Goal: Information Seeking & Learning: Learn about a topic

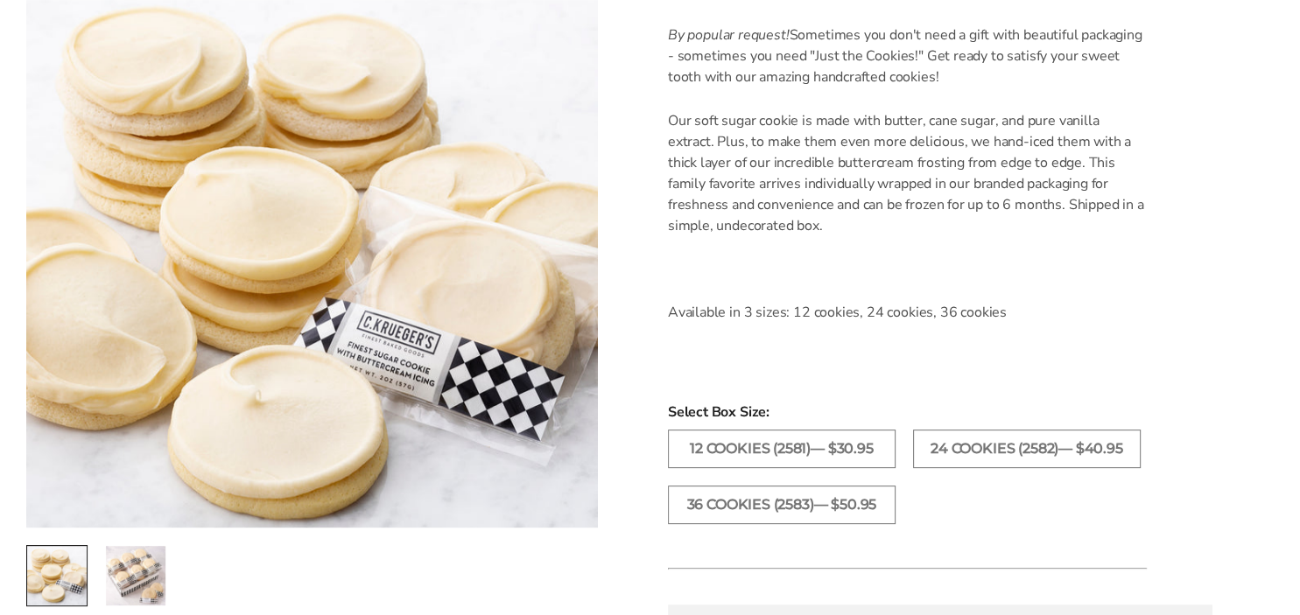
scroll to position [647, 0]
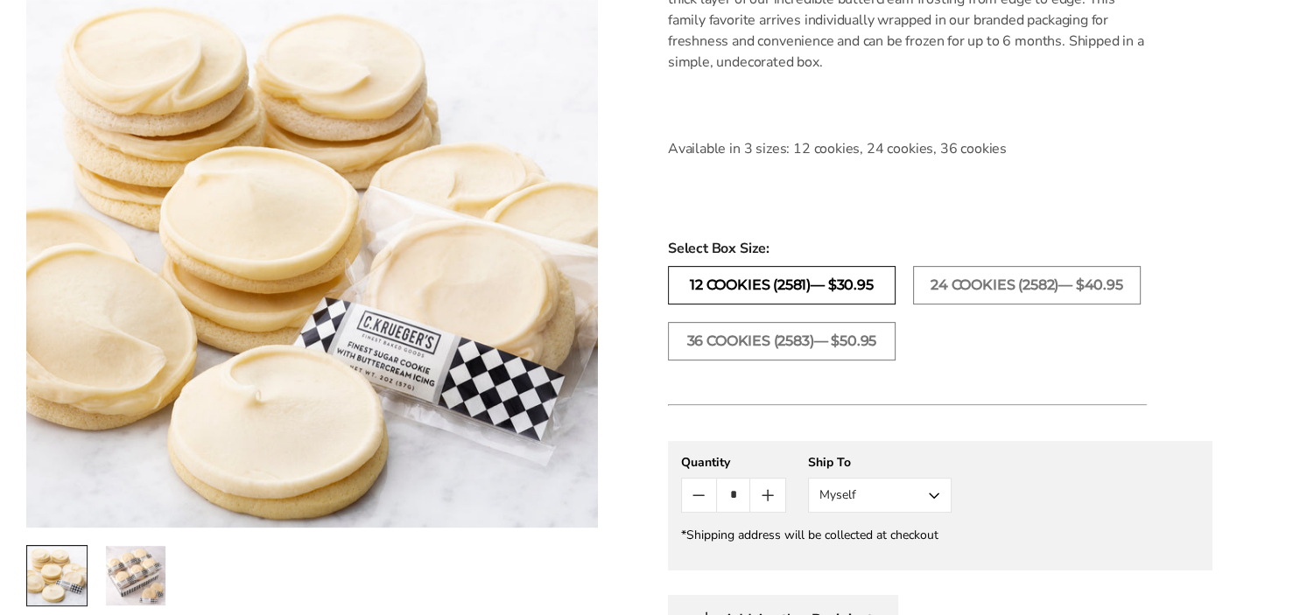
click at [843, 283] on label "12 COOKIES (2581)— $30.95" at bounding box center [782, 285] width 228 height 39
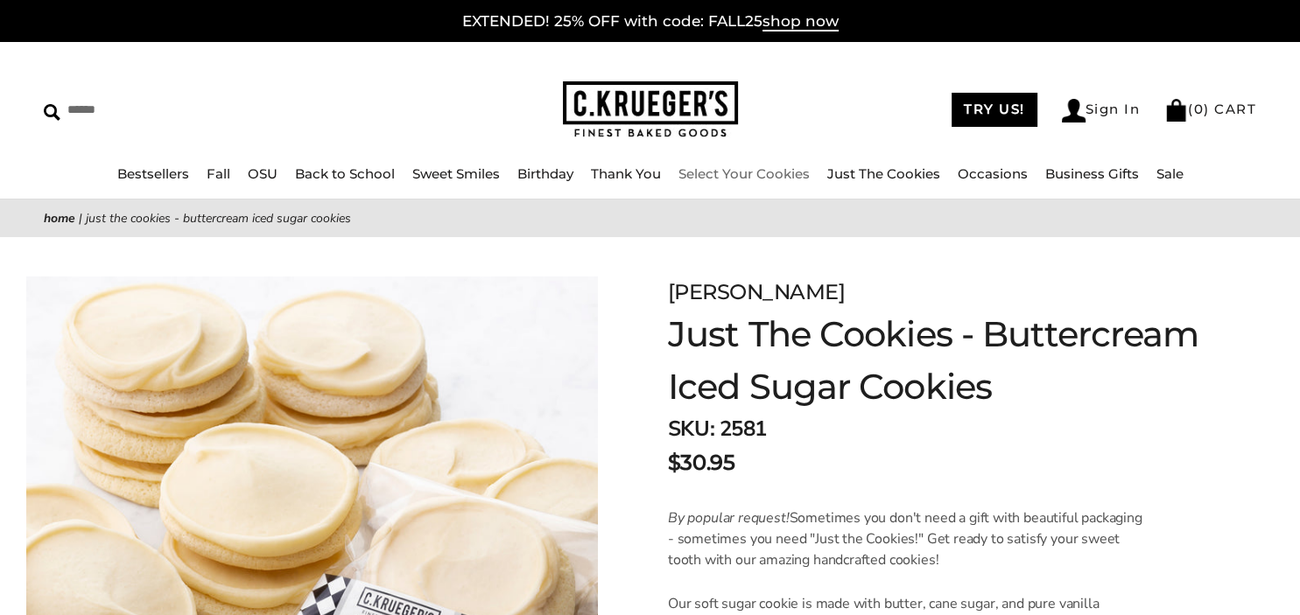
click at [726, 171] on link "Select Your Cookies" at bounding box center [743, 173] width 131 height 17
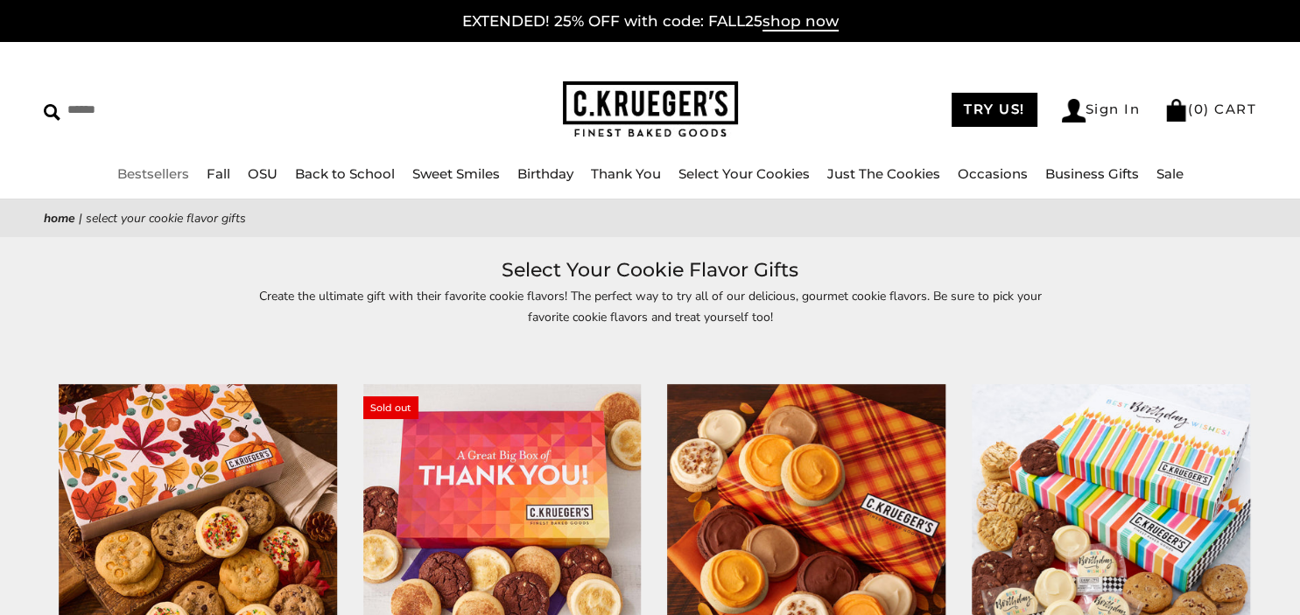
click at [172, 172] on link "Bestsellers" at bounding box center [153, 173] width 72 height 17
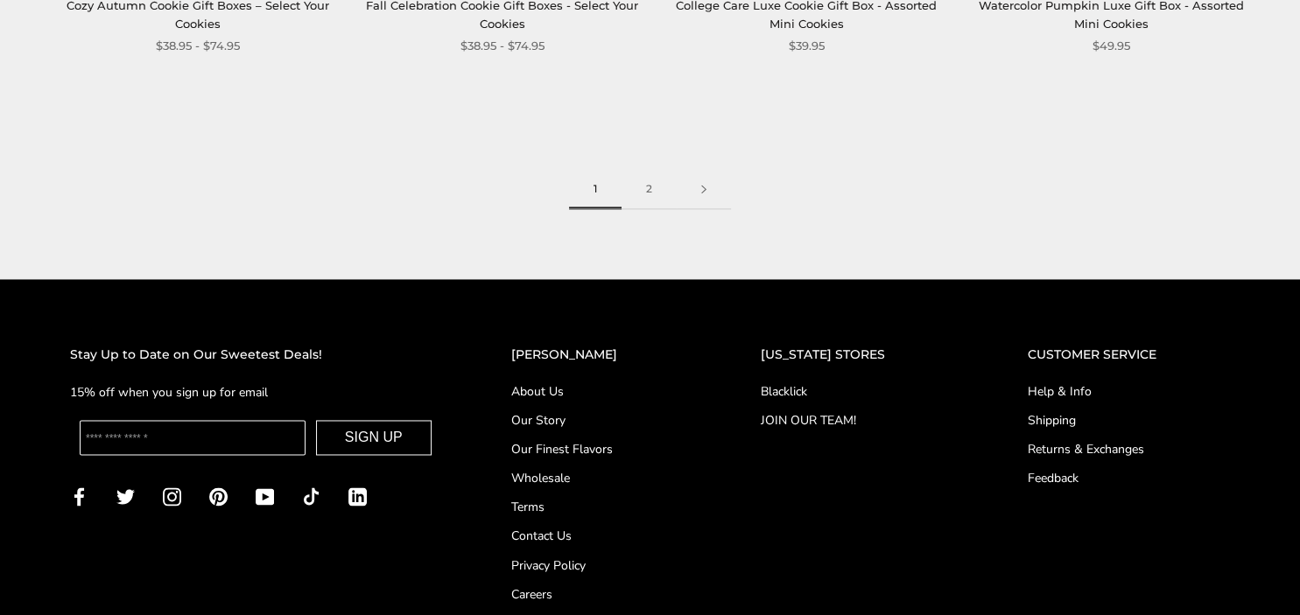
scroll to position [2846, 0]
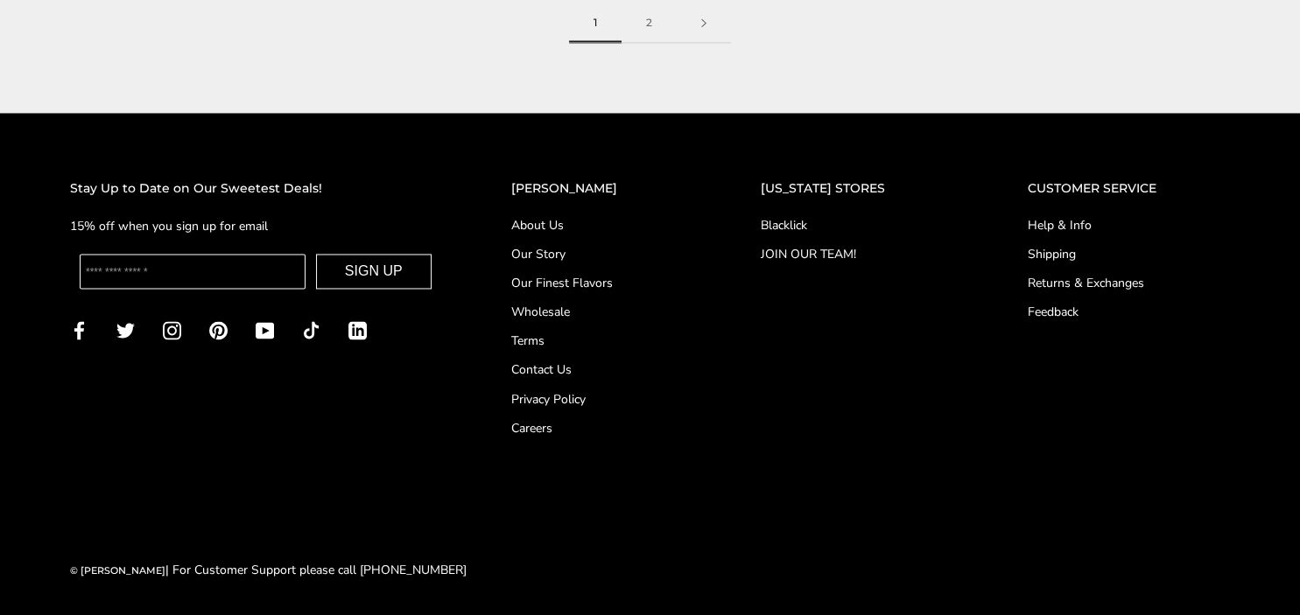
click at [568, 217] on link "About Us" at bounding box center [600, 225] width 179 height 18
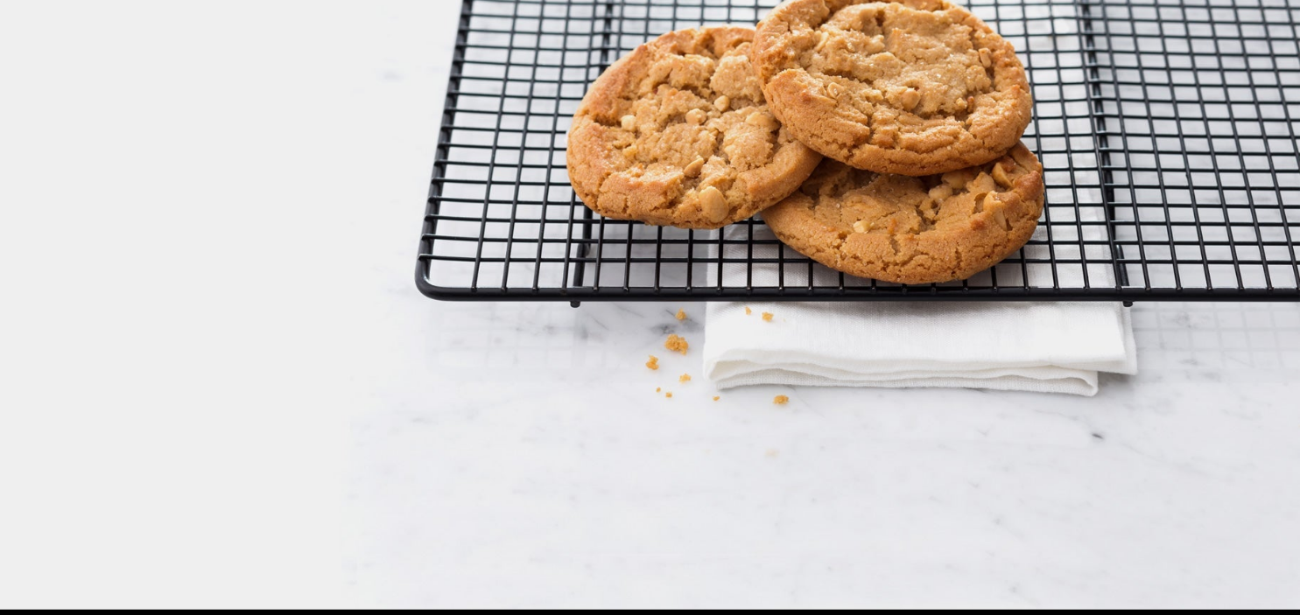
scroll to position [2150, 0]
